Goal: Task Accomplishment & Management: Complete application form

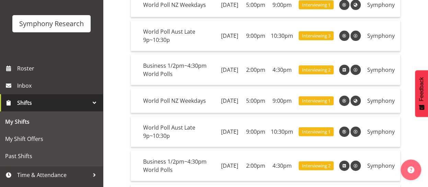
scroll to position [48, 0]
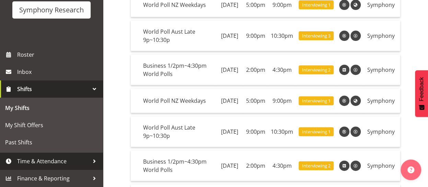
click at [62, 163] on span "Time & Attendance" at bounding box center [53, 161] width 72 height 10
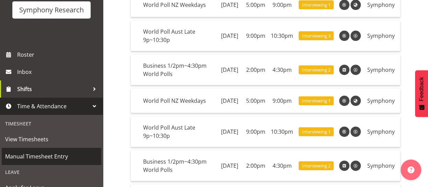
click at [43, 155] on span "Manual Timesheet Entry" at bounding box center [51, 156] width 93 height 10
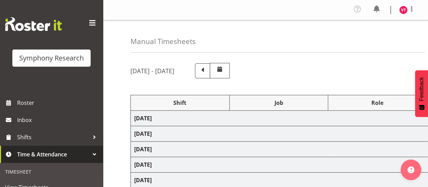
select select "48116"
select select "10527"
select select "47"
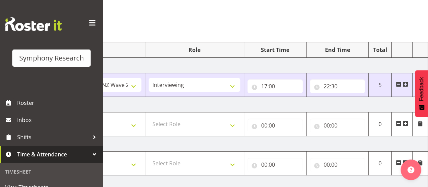
scroll to position [51, 0]
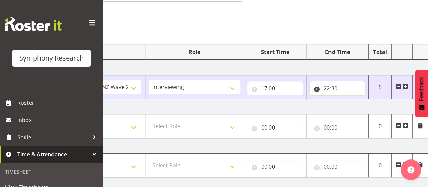
click at [326, 87] on input "22:30" at bounding box center [337, 88] width 55 height 14
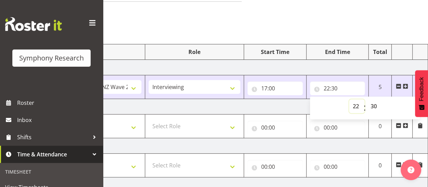
click at [356, 105] on select "00 01 02 03 04 05 06 07 08 09 10 11 12 13 14 15 16 17 18 19 20 21 22 23" at bounding box center [356, 106] width 15 height 14
select select "21"
click at [349, 99] on select "00 01 02 03 04 05 06 07 08 09 10 11 12 13 14 15 16 17 18 19 20 21 22 23" at bounding box center [356, 106] width 15 height 14
type input "21:30"
click at [374, 105] on select "00 01 02 03 04 05 06 07 08 09 10 11 12 13 14 15 16 17 18 19 20 21 22 23 24 25 2…" at bounding box center [374, 106] width 15 height 14
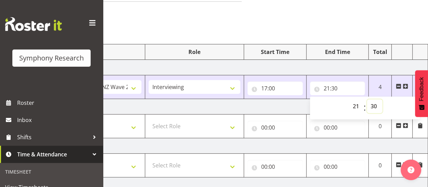
select select "0"
click at [367, 99] on select "00 01 02 03 04 05 06 07 08 09 10 11 12 13 14 15 16 17 18 19 20 21 22 23 24 25 2…" at bounding box center [374, 106] width 15 height 14
type input "21:00"
click at [263, 105] on td "Tuesday 2nd September 2025" at bounding box center [188, 106] width 480 height 15
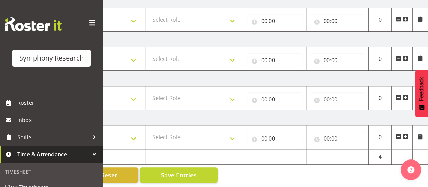
scroll to position [239, 0]
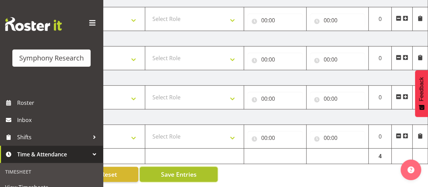
click at [179, 169] on span "Save Entries" at bounding box center [178, 173] width 36 height 9
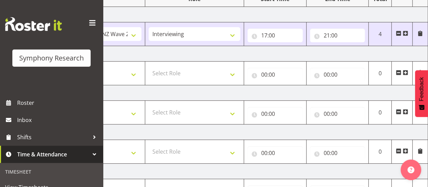
scroll to position [105, 0]
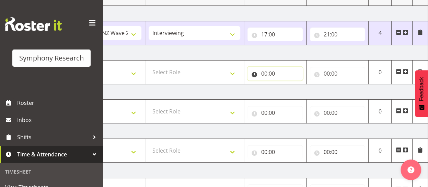
click at [264, 70] on input "00:00" at bounding box center [274, 74] width 55 height 14
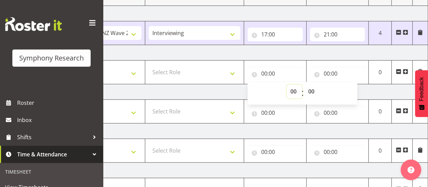
click at [295, 89] on select "00 01 02 03 04 05 06 07 08 09 10 11 12 13 14 15 16 17 18 19 20 21 22 23" at bounding box center [293, 91] width 15 height 14
select select "14"
click at [286, 84] on select "00 01 02 03 04 05 06 07 08 09 10 11 12 13 14 15 16 17 18 19 20 21 22 23" at bounding box center [293, 91] width 15 height 14
type input "14:00"
click at [334, 72] on input "00:00" at bounding box center [337, 74] width 55 height 14
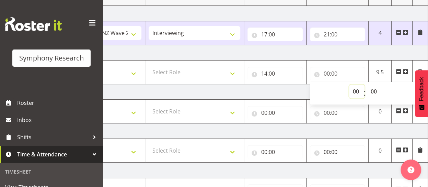
click at [356, 91] on select "00 01 02 03 04 05 06 07 08 09 10 11 12 13 14 15 16 17 18 19 20 21 22 23" at bounding box center [356, 91] width 15 height 14
select select "21"
click at [349, 84] on select "00 01 02 03 04 05 06 07 08 09 10 11 12 13 14 15 16 17 18 19 20 21 22 23" at bounding box center [356, 91] width 15 height 14
type input "21:00"
click at [374, 91] on select "00 01 02 03 04 05 06 07 08 09 10 11 12 13 14 15 16 17 18 19 20 21 22 23 24 25 2…" at bounding box center [374, 91] width 15 height 14
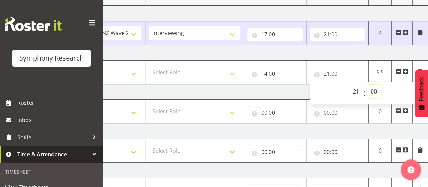
select select "30"
click at [367, 84] on select "00 01 02 03 04 05 06 07 08 09 10 11 12 13 14 15 16 17 18 19 20 21 22 23 24 25 2…" at bounding box center [374, 91] width 15 height 14
type input "21:30"
click at [264, 85] on td "Wednesday 3rd September 2025" at bounding box center [188, 91] width 480 height 15
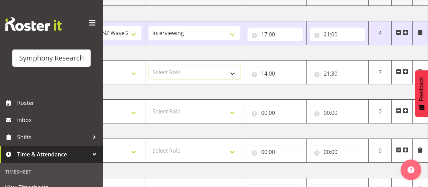
click at [180, 71] on select "Select Role Briefing Interviewing" at bounding box center [194, 72] width 92 height 14
select select "47"
click at [148, 65] on select "Select Role Briefing Interviewing" at bounding box center [194, 72] width 92 height 14
click at [132, 70] on select "Select Job 550060 IF Admin 553492 World Poll Aus Wave 2 Main 2025 553493 World …" at bounding box center [96, 72] width 92 height 14
select select "10527"
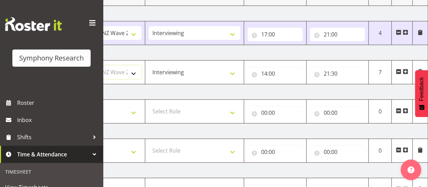
click at [50, 65] on select "Select Job 550060 IF Admin 553492 World Poll Aus Wave 2 Main 2025 553493 World …" at bounding box center [96, 72] width 92 height 14
click at [230, 91] on td "Wednesday 3rd September 2025" at bounding box center [188, 91] width 480 height 15
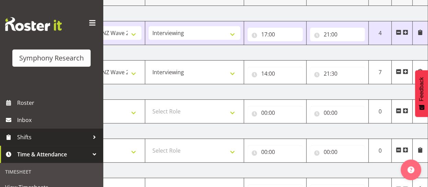
click at [37, 138] on span "Shifts" at bounding box center [53, 137] width 72 height 10
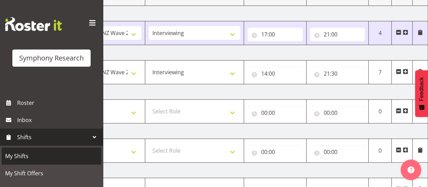
click at [27, 161] on span "My Shifts" at bounding box center [51, 156] width 93 height 10
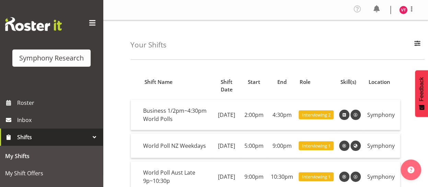
scroll to position [48, 0]
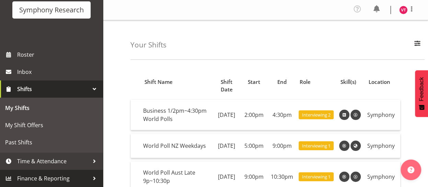
click at [66, 181] on span "Finance & Reporting" at bounding box center [53, 178] width 72 height 10
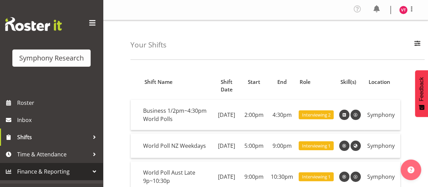
scroll to position [0, 0]
click at [95, 174] on div at bounding box center [94, 171] width 10 height 10
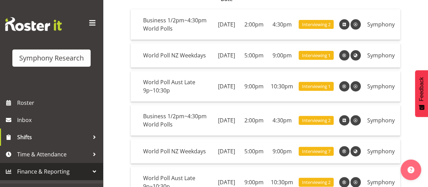
scroll to position [91, 0]
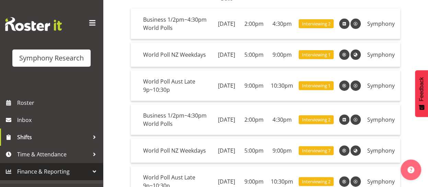
click at [29, 169] on span "Finance & Reporting" at bounding box center [53, 171] width 72 height 10
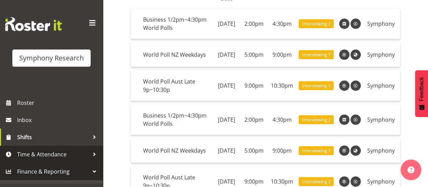
click at [89, 156] on span "Time & Attendance" at bounding box center [53, 154] width 72 height 10
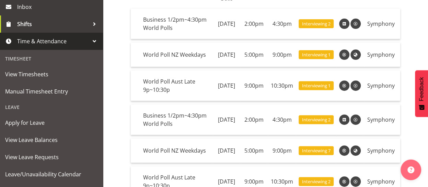
scroll to position [176, 0]
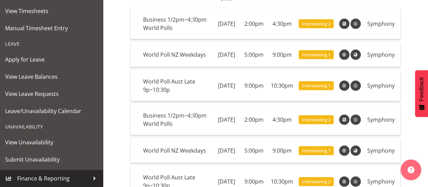
click at [89, 178] on div at bounding box center [94, 178] width 10 height 10
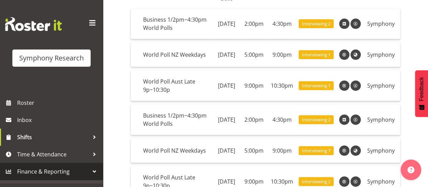
scroll to position [0, 0]
click at [93, 170] on div at bounding box center [94, 171] width 10 height 10
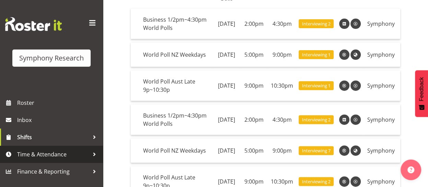
click at [94, 154] on div at bounding box center [94, 154] width 10 height 10
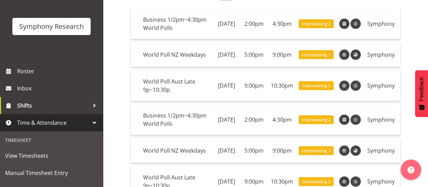
scroll to position [32, 0]
